Goal: Transaction & Acquisition: Purchase product/service

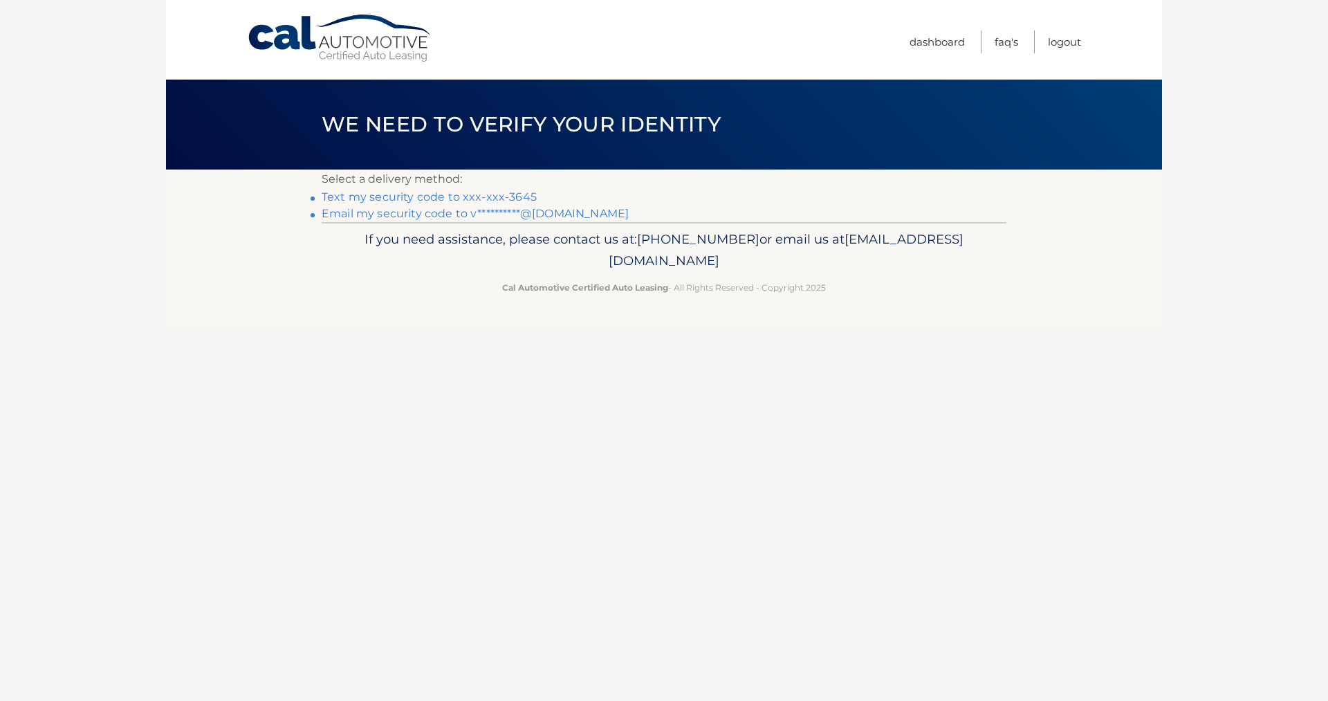
click at [498, 197] on link "Text my security code to xxx-xxx-3645" at bounding box center [429, 196] width 215 height 13
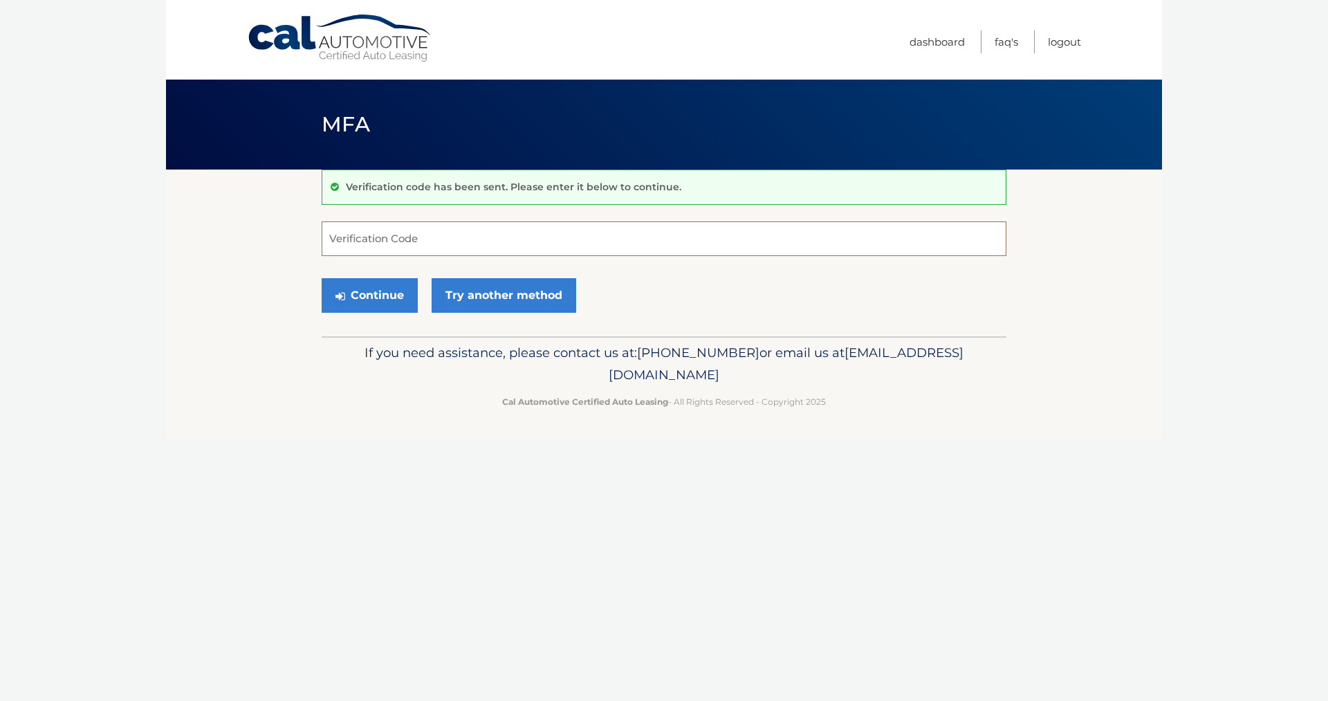
click at [461, 228] on input "Verification Code" at bounding box center [664, 238] width 685 height 35
type input "434912"
click at [381, 293] on button "Continue" at bounding box center [370, 295] width 96 height 35
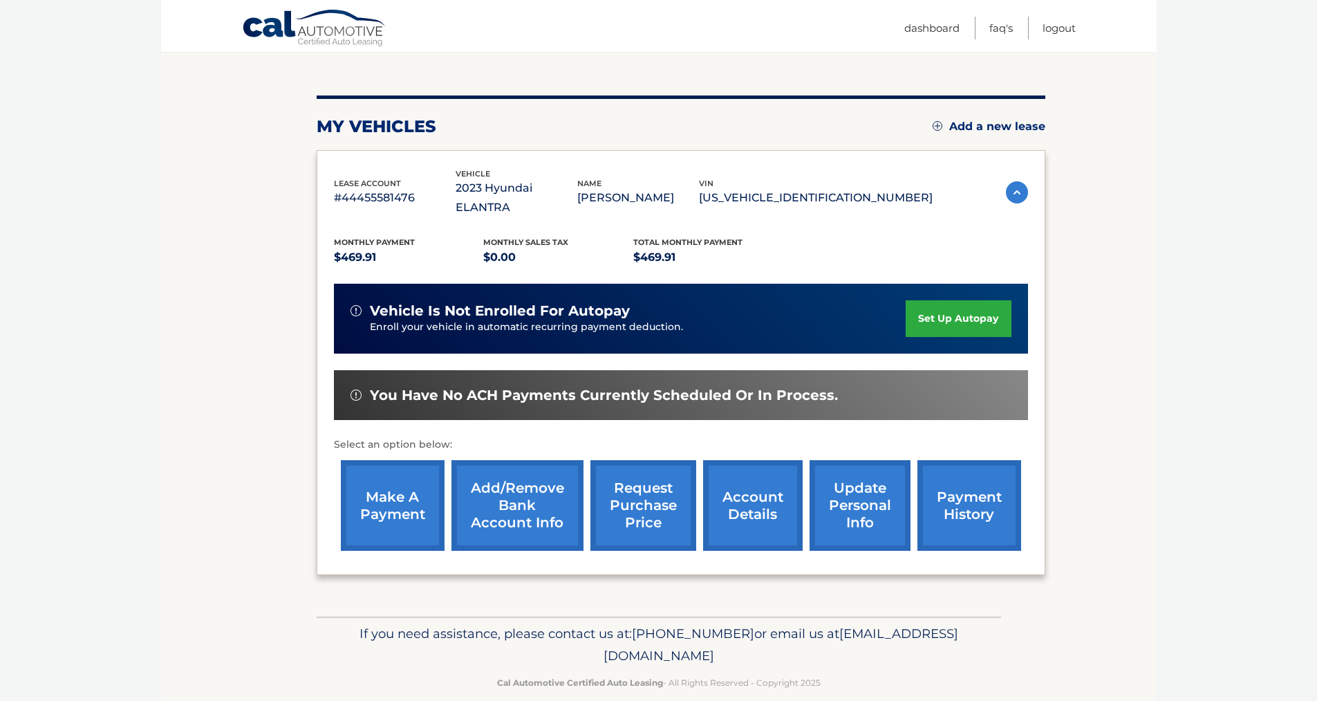
scroll to position [138, 0]
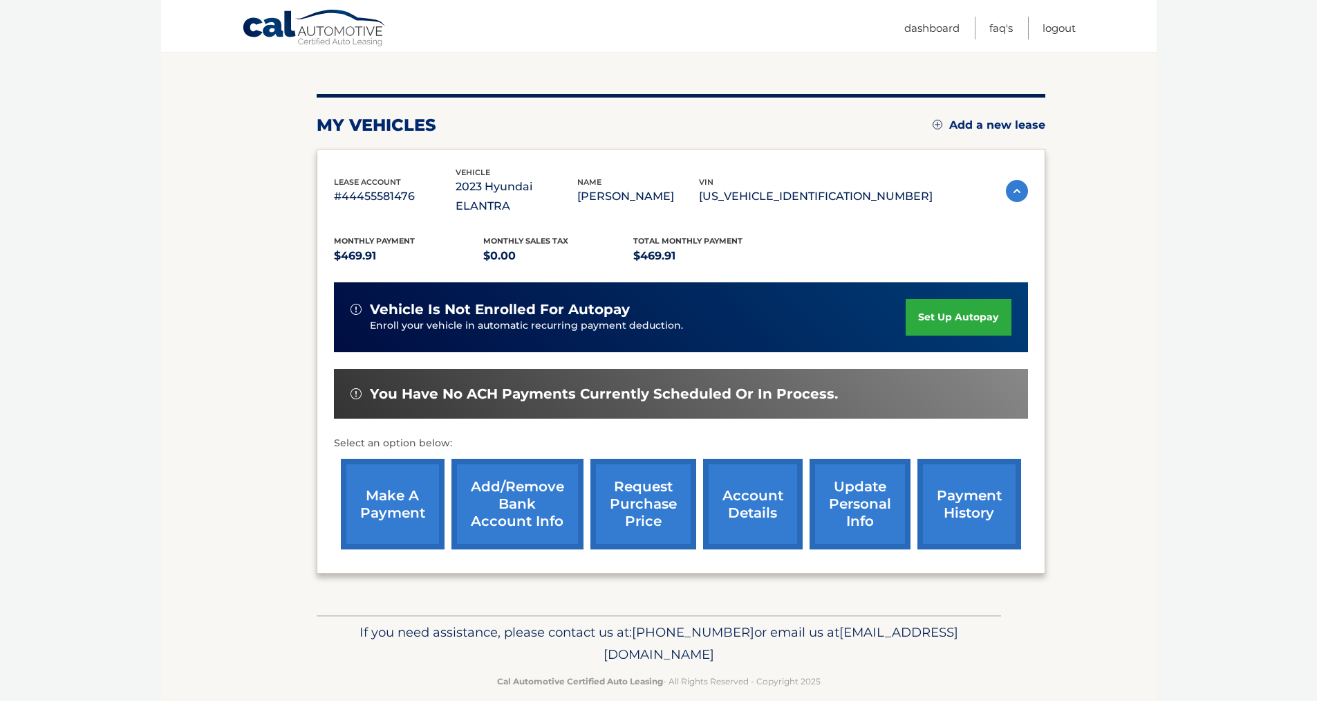
click at [396, 468] on link "make a payment" at bounding box center [393, 504] width 104 height 91
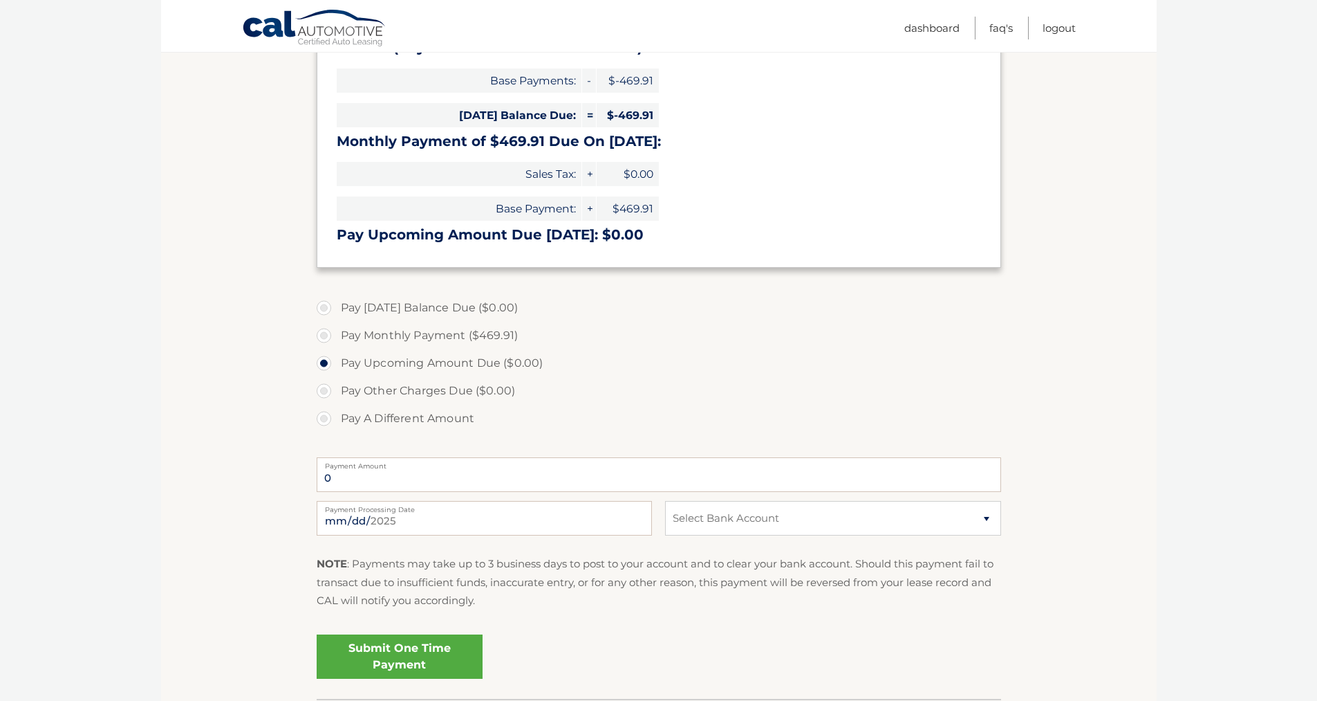
scroll to position [277, 0]
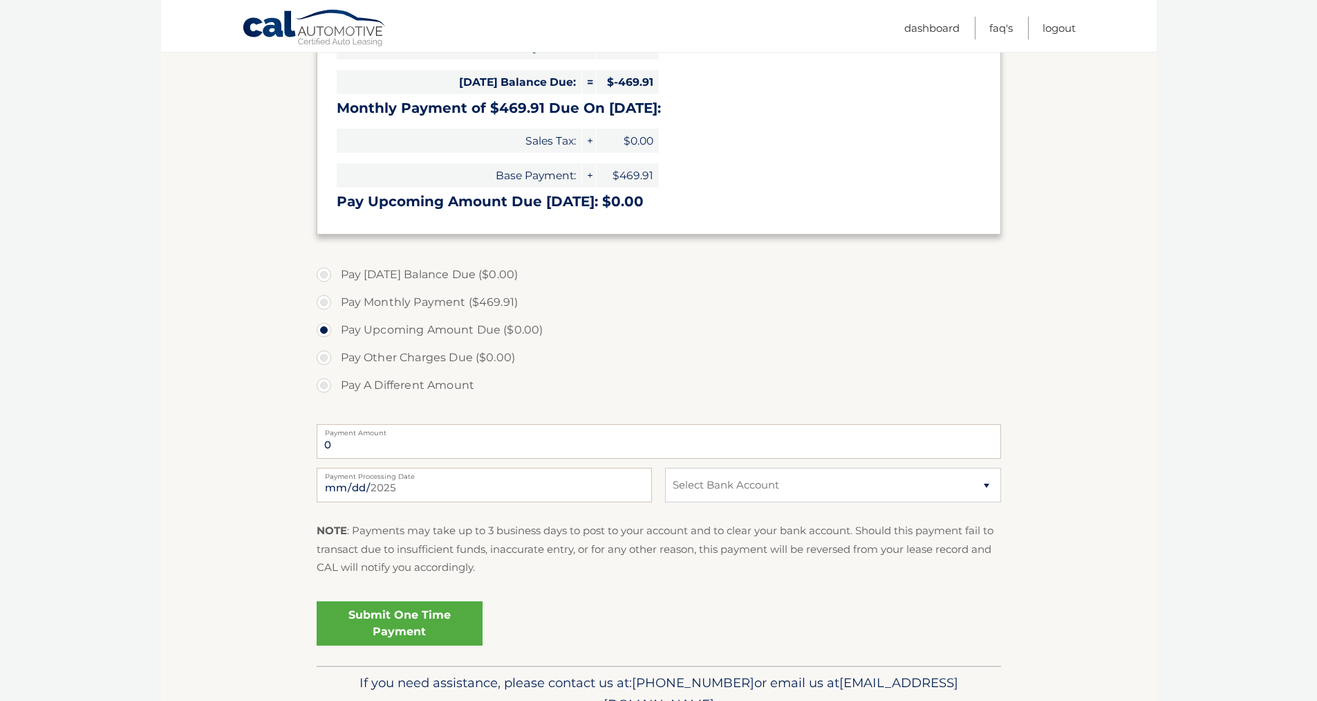
click at [383, 306] on label "Pay Monthly Payment ($469.91)" at bounding box center [659, 302] width 685 height 28
click at [336, 306] on input "Pay Monthly Payment ($469.91)" at bounding box center [329, 299] width 14 height 22
radio input "true"
type input "469.91"
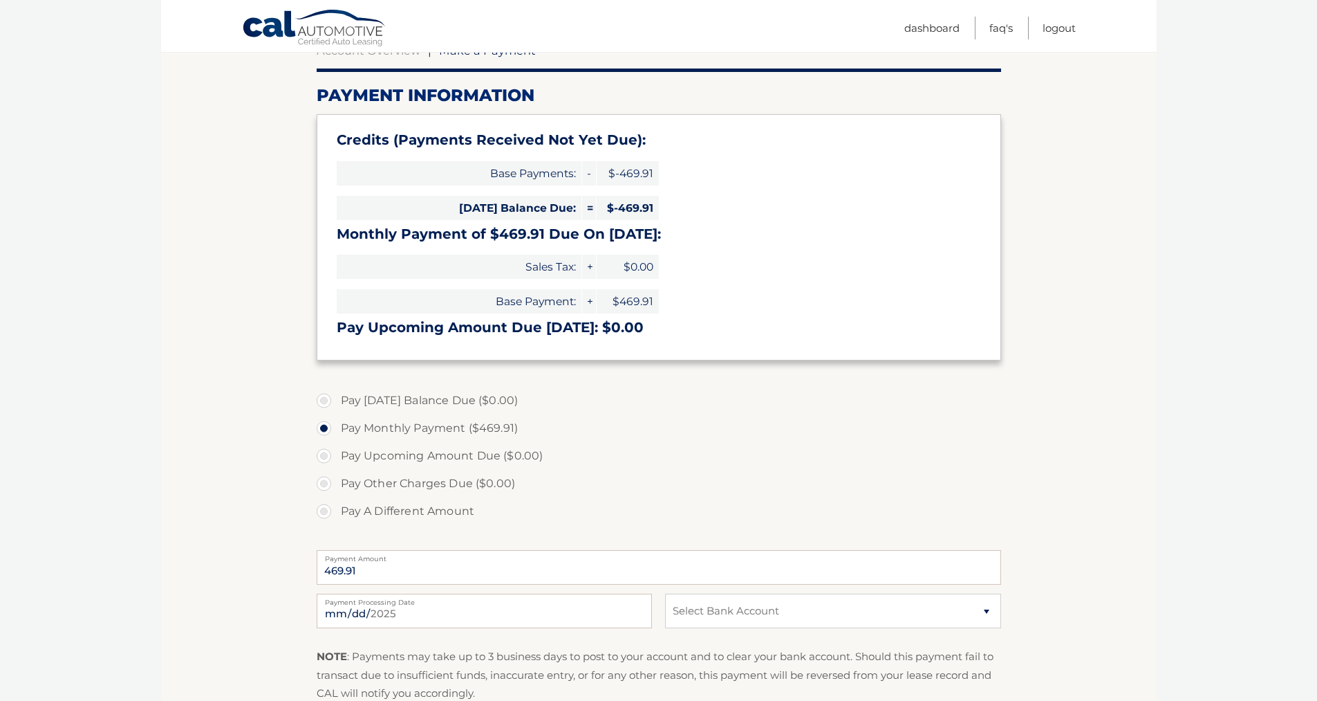
scroll to position [138, 0]
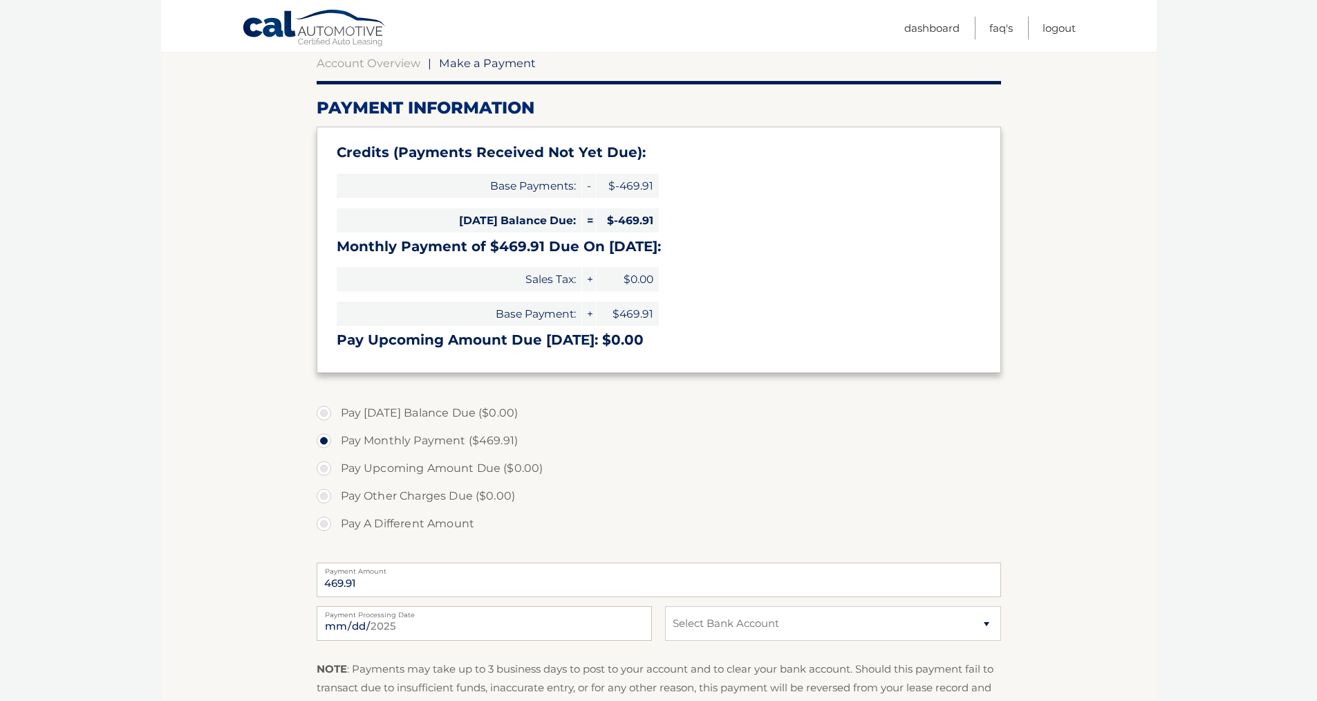
click at [551, 342] on h3 "Pay Upcoming Amount Due Aug 28: $0.00" at bounding box center [659, 339] width 645 height 17
click at [642, 344] on h3 "Pay Upcoming Amount Due Aug 28: $0.00" at bounding box center [659, 339] width 645 height 17
click at [376, 58] on link "Account Overview" at bounding box center [369, 63] width 104 height 14
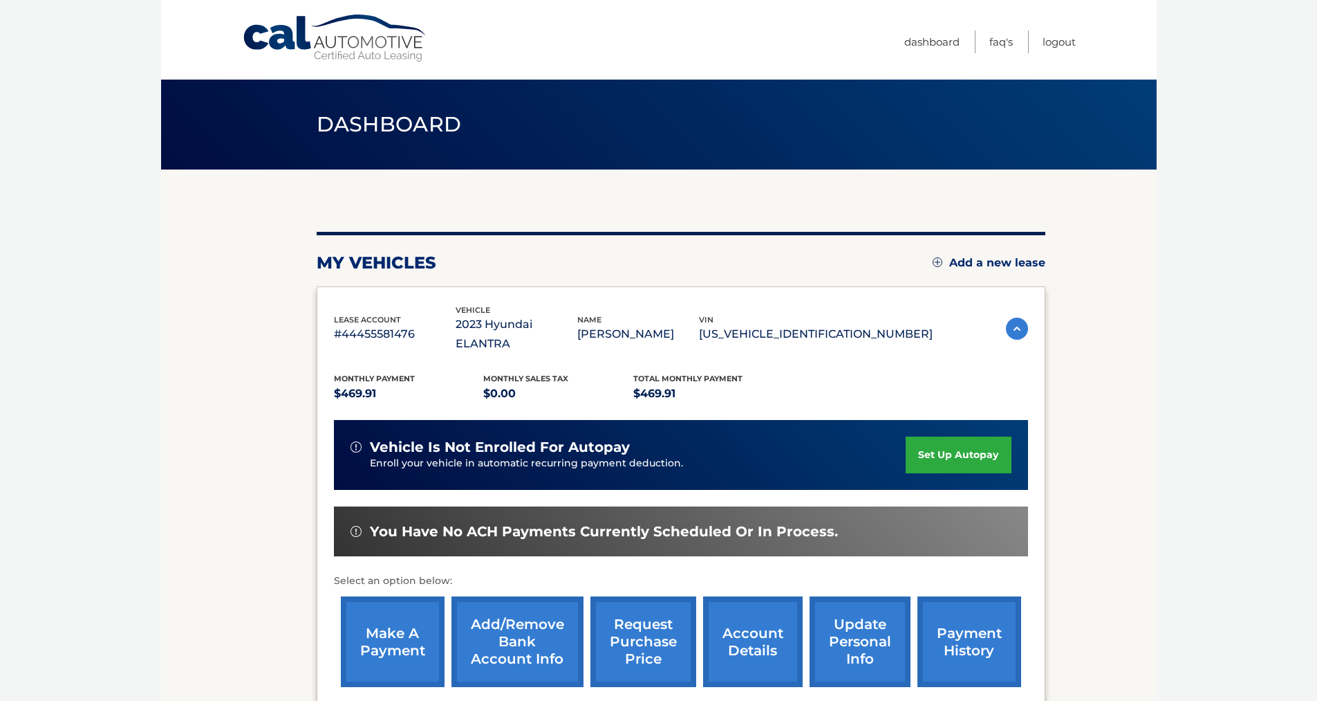
click at [963, 596] on link "payment history" at bounding box center [970, 641] width 104 height 91
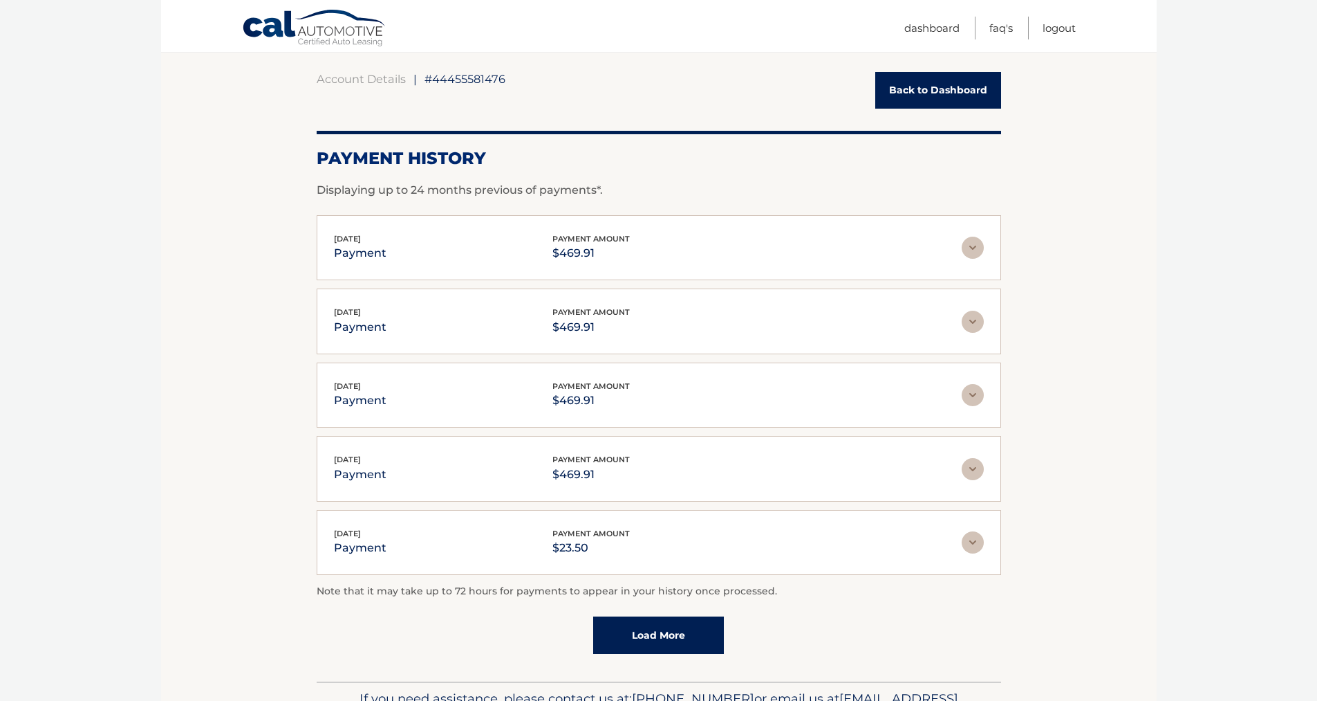
scroll to position [207, 0]
